Goal: Task Accomplishment & Management: Use online tool/utility

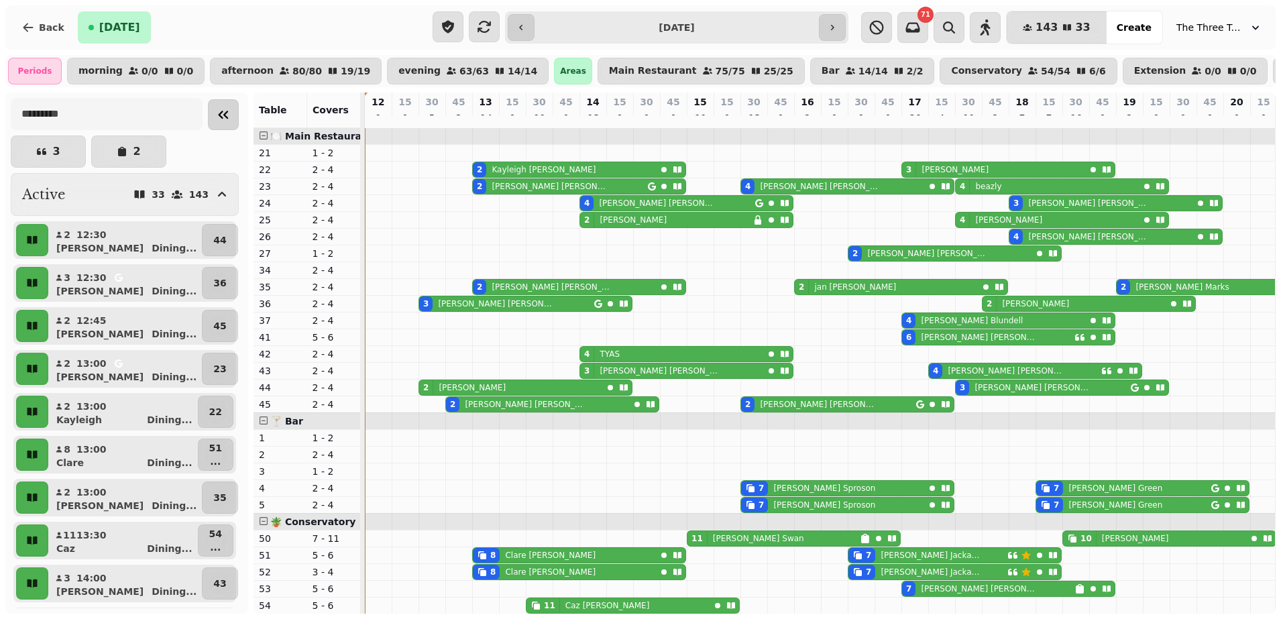
click at [215, 123] on icon "Collapse sidebar" at bounding box center [223, 115] width 16 height 16
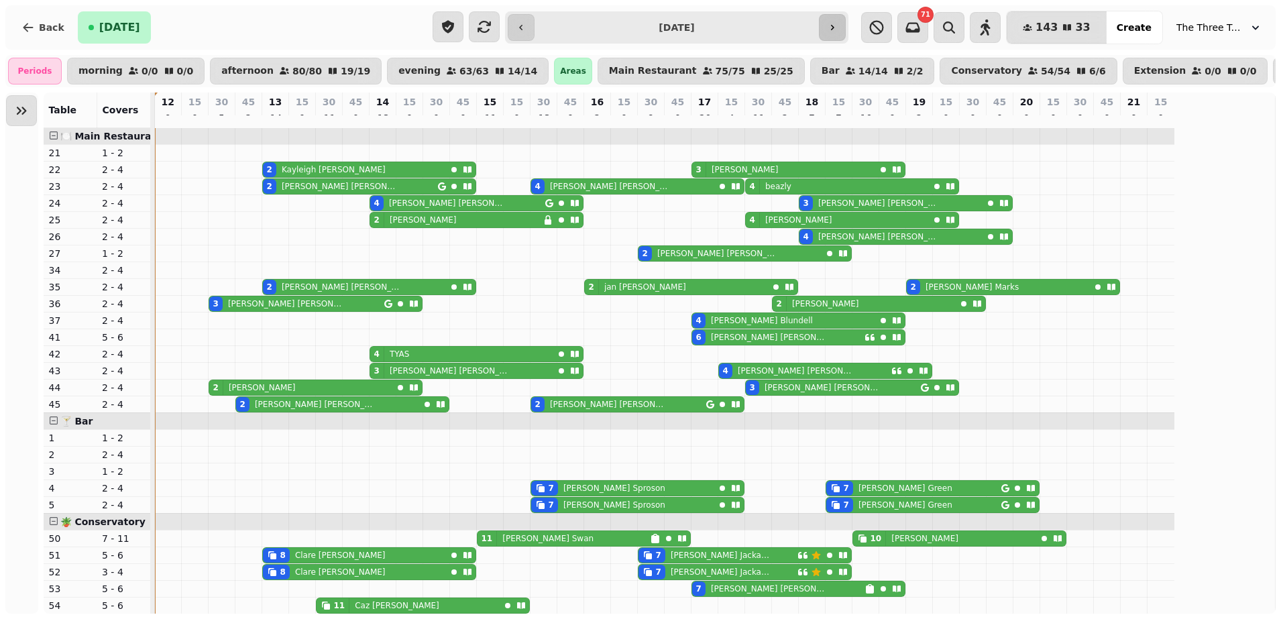
drag, startPoint x: 870, startPoint y: 17, endPoint x: 841, endPoint y: 30, distance: 32.1
click at [841, 30] on div "**********" at bounding box center [640, 27] width 1270 height 44
click at [841, 30] on button "button" at bounding box center [832, 27] width 27 height 27
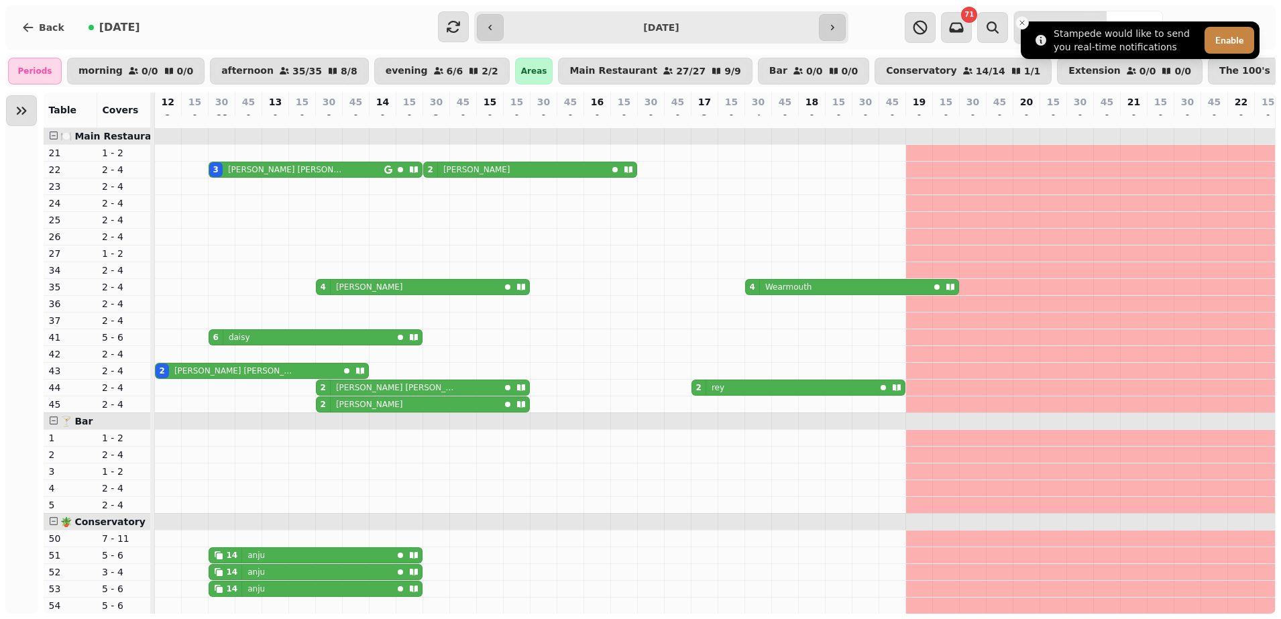
click at [1020, 23] on icon "Close toast" at bounding box center [1022, 23] width 8 height 8
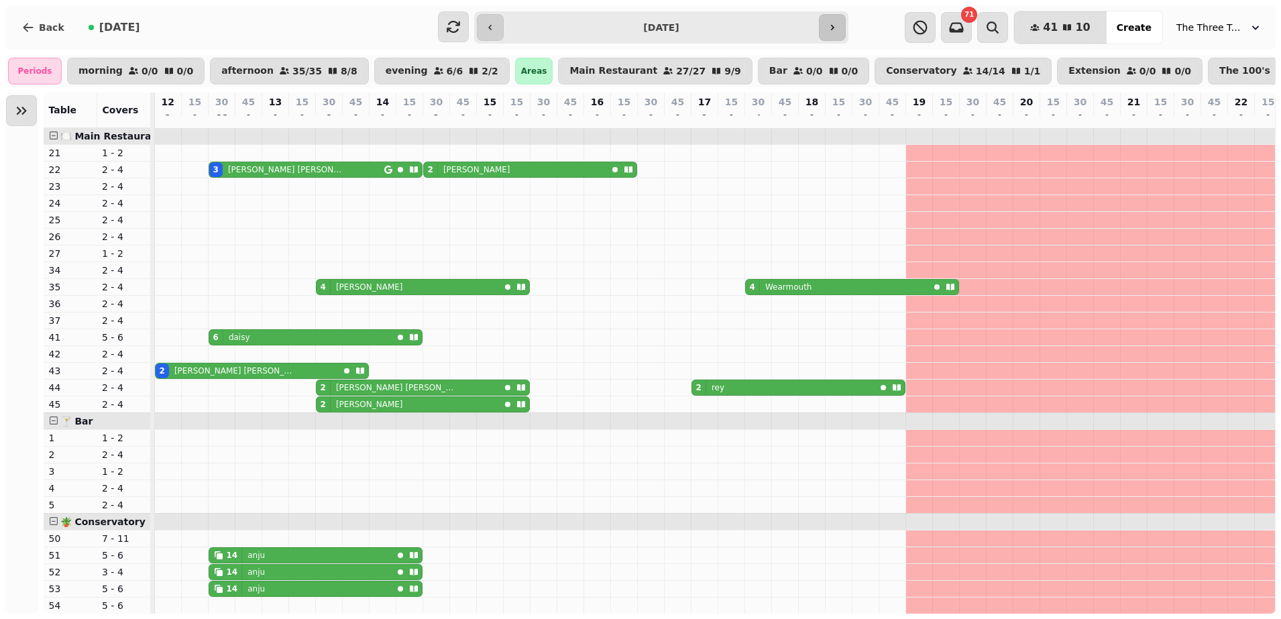
click at [834, 26] on icon "button" at bounding box center [832, 27] width 11 height 11
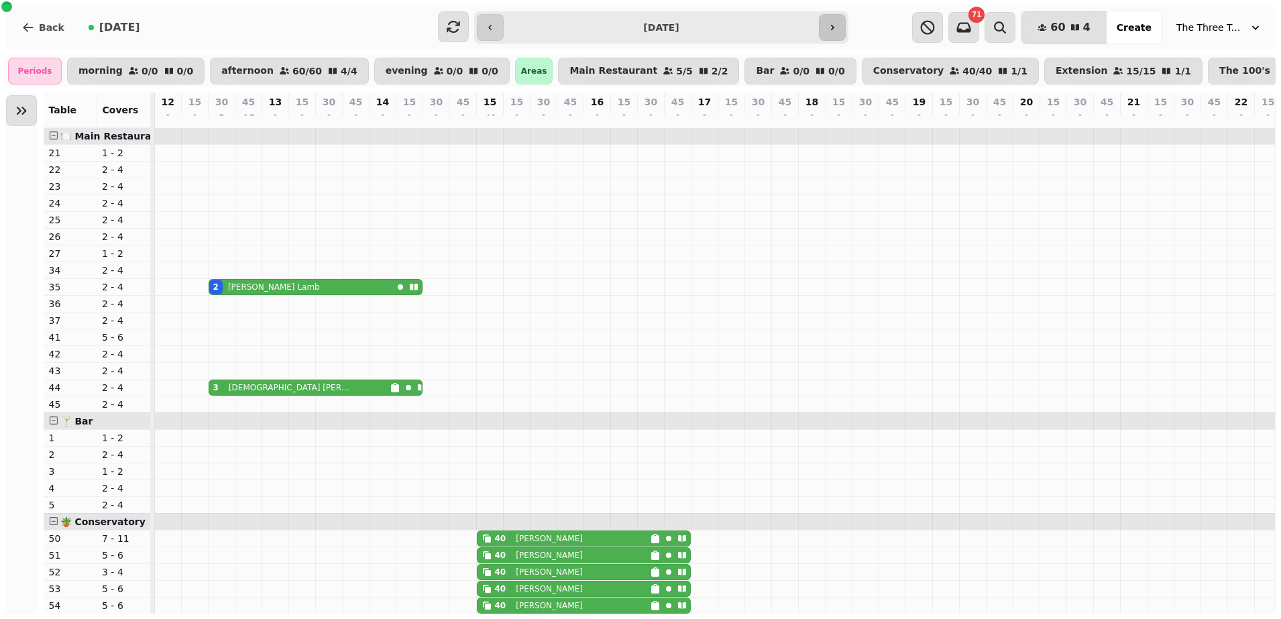
click at [834, 26] on icon "button" at bounding box center [832, 27] width 11 height 11
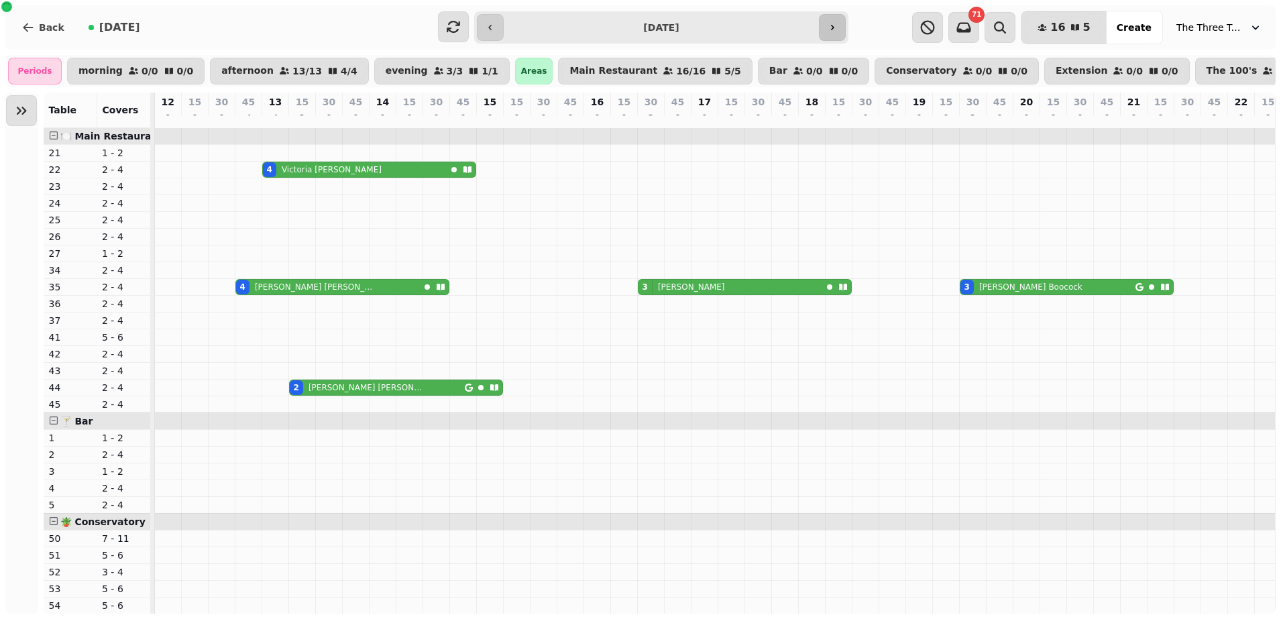
click at [834, 26] on icon "button" at bounding box center [832, 27] width 11 height 11
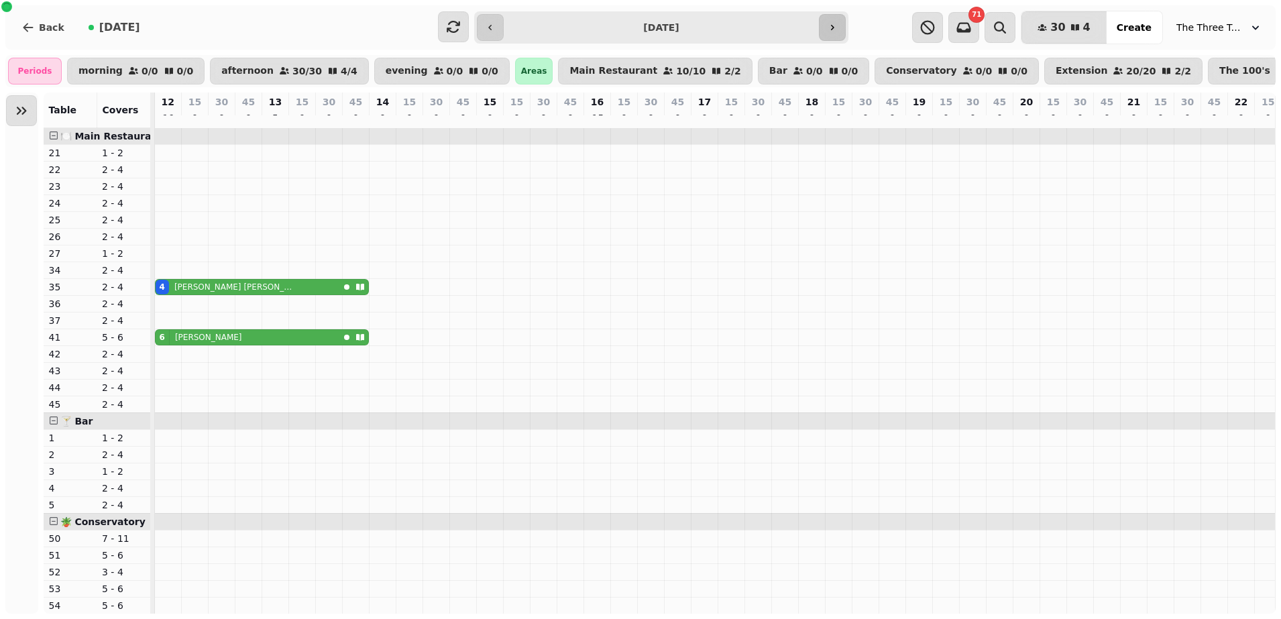
click at [834, 26] on icon "button" at bounding box center [832, 27] width 11 height 11
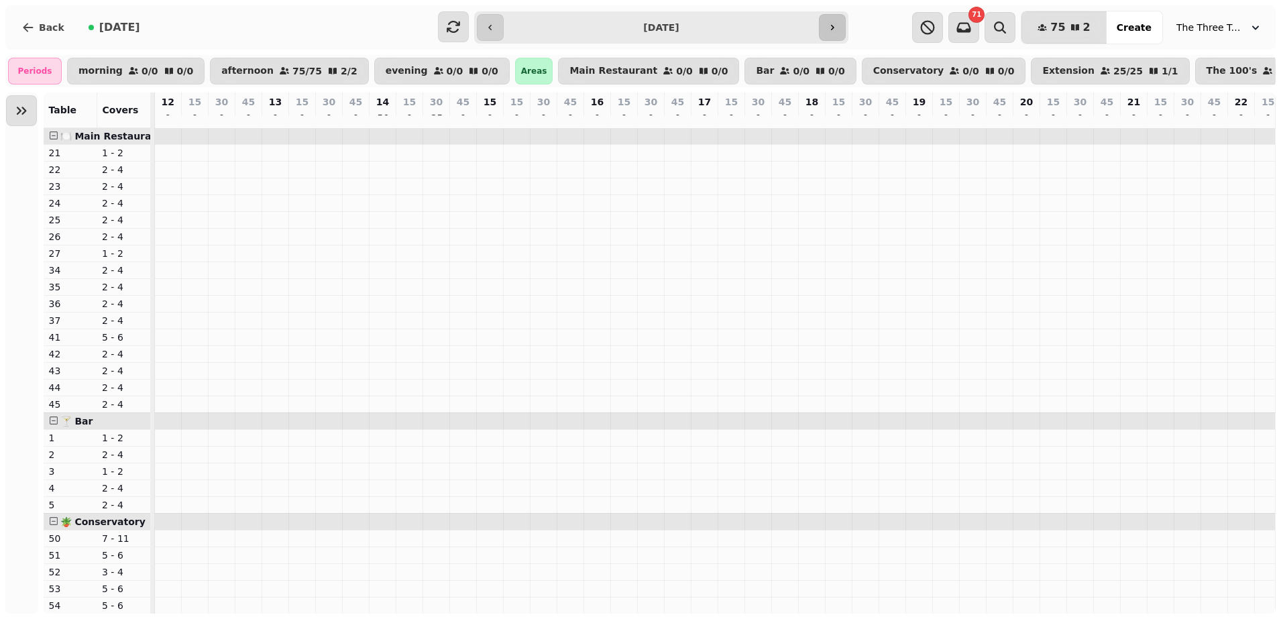
click at [834, 26] on icon "button" at bounding box center [832, 27] width 11 height 11
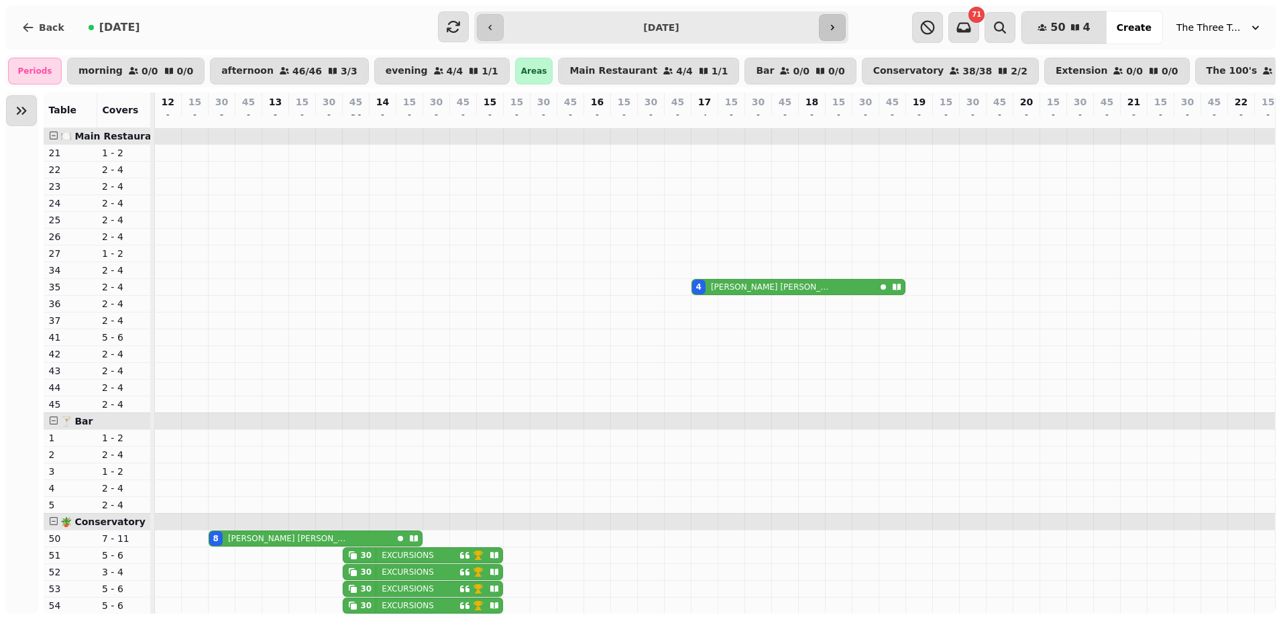
click at [834, 26] on icon "button" at bounding box center [832, 27] width 11 height 11
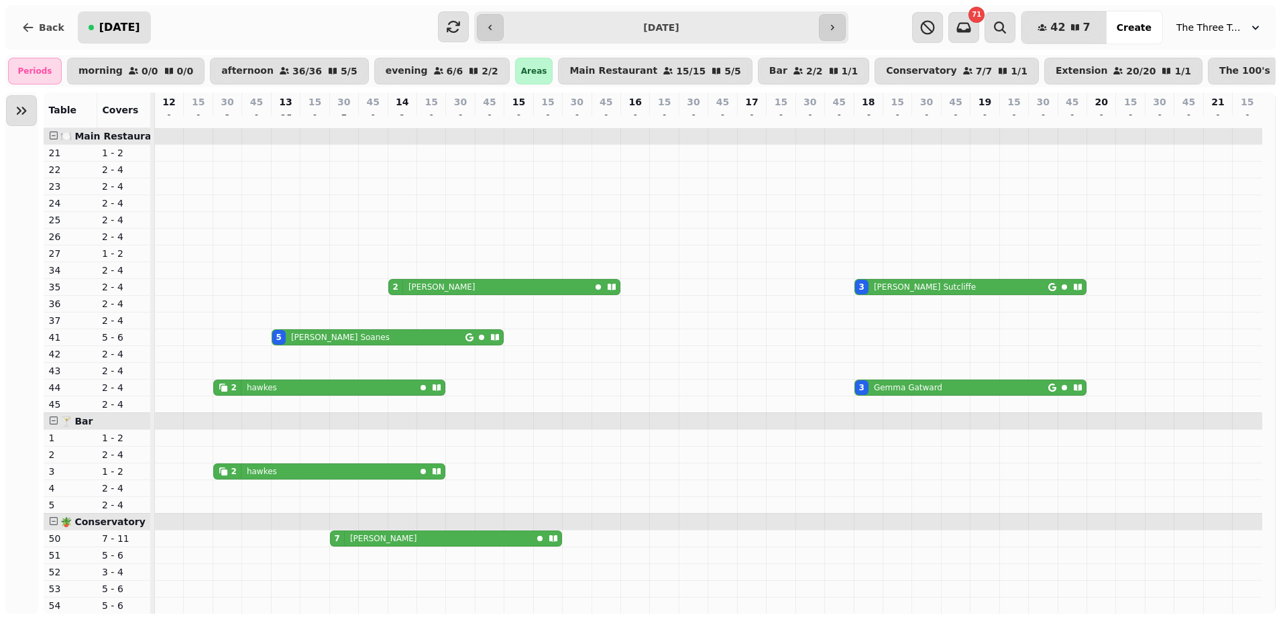
click at [104, 30] on span "[DATE]" at bounding box center [119, 27] width 41 height 11
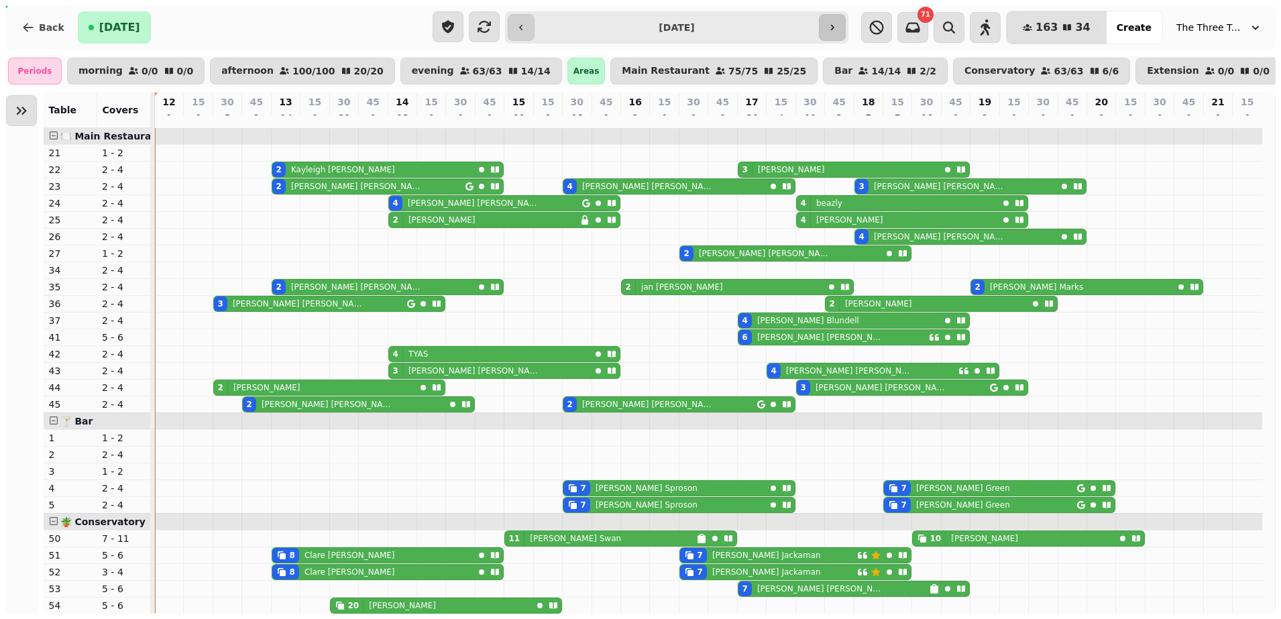
click at [833, 30] on icon "button" at bounding box center [832, 27] width 11 height 11
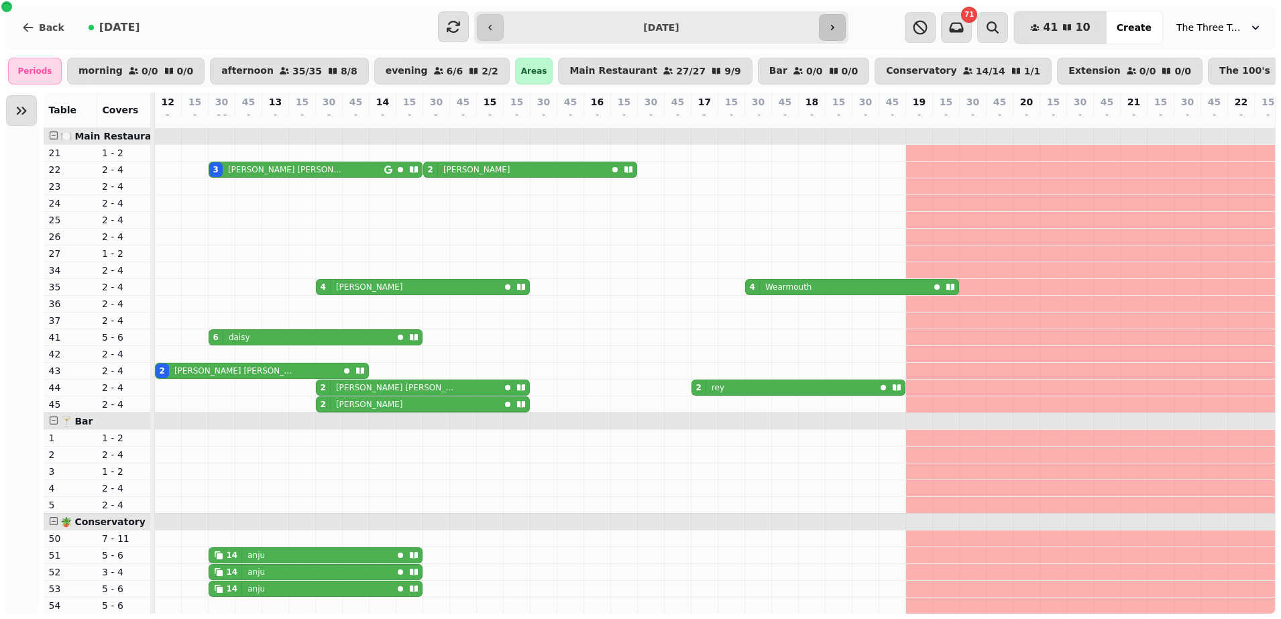
click at [833, 30] on icon "button" at bounding box center [832, 27] width 11 height 11
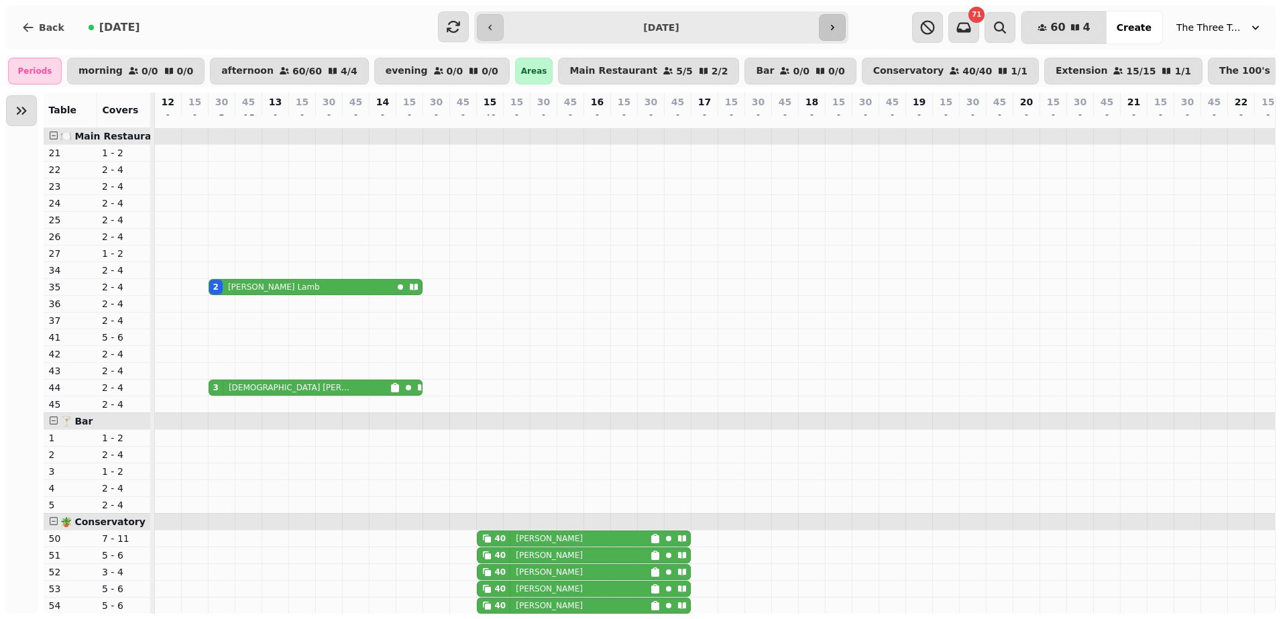
click at [833, 30] on icon "button" at bounding box center [832, 27] width 11 height 11
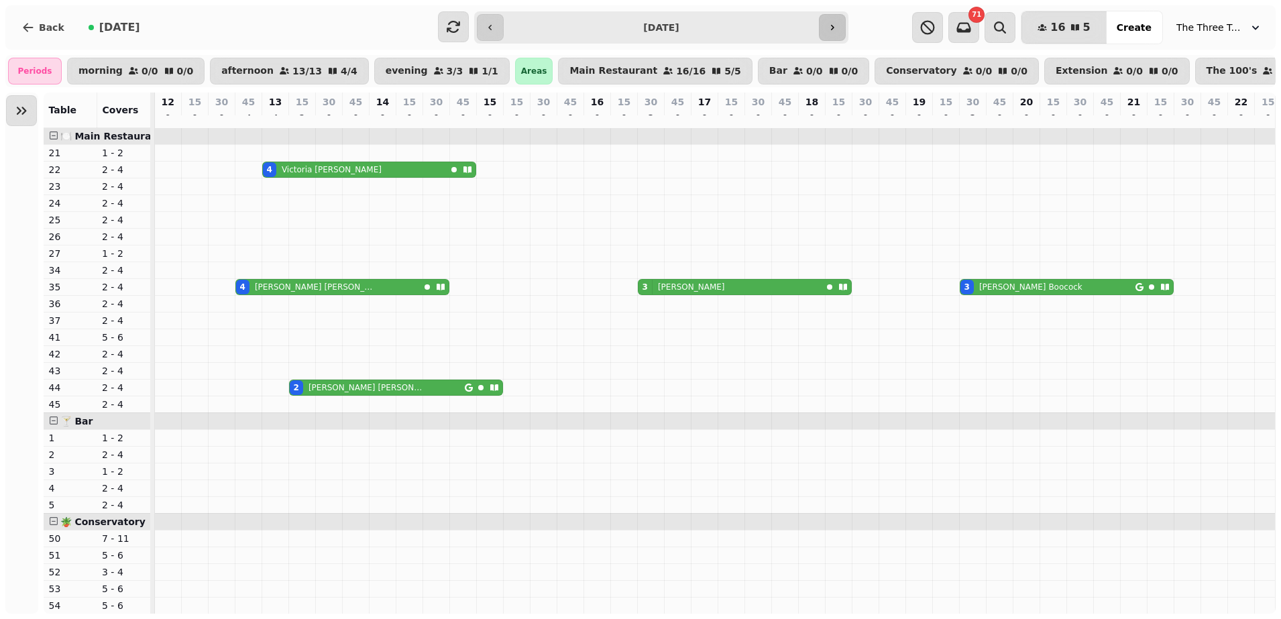
click at [841, 32] on button "button" at bounding box center [832, 27] width 27 height 27
type input "**********"
